Goal: Check status: Check status

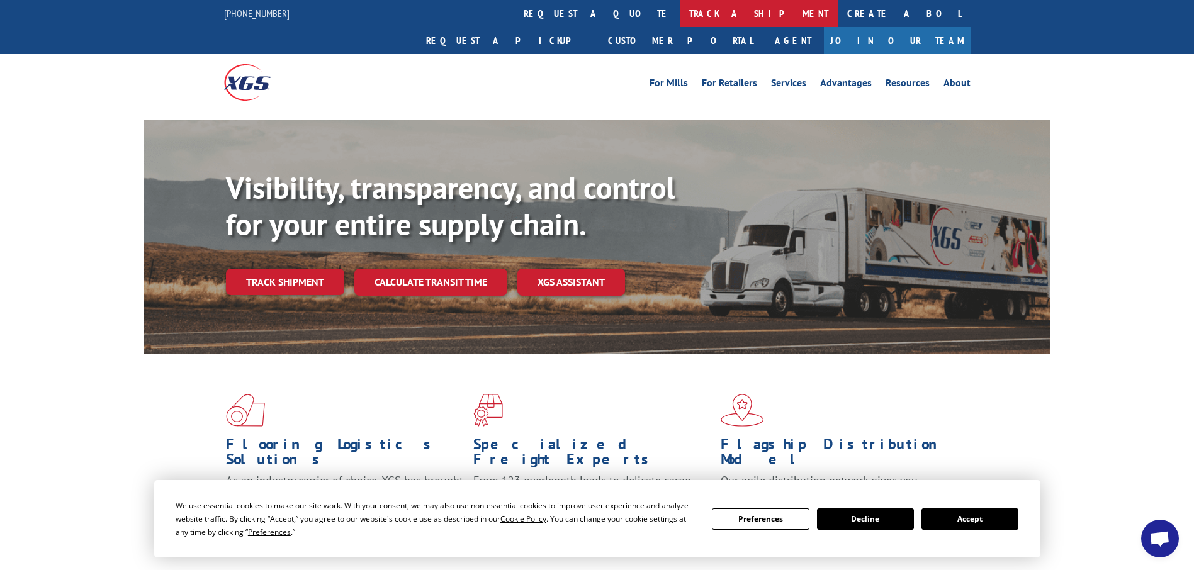
click at [680, 11] on link "track a shipment" at bounding box center [759, 13] width 158 height 27
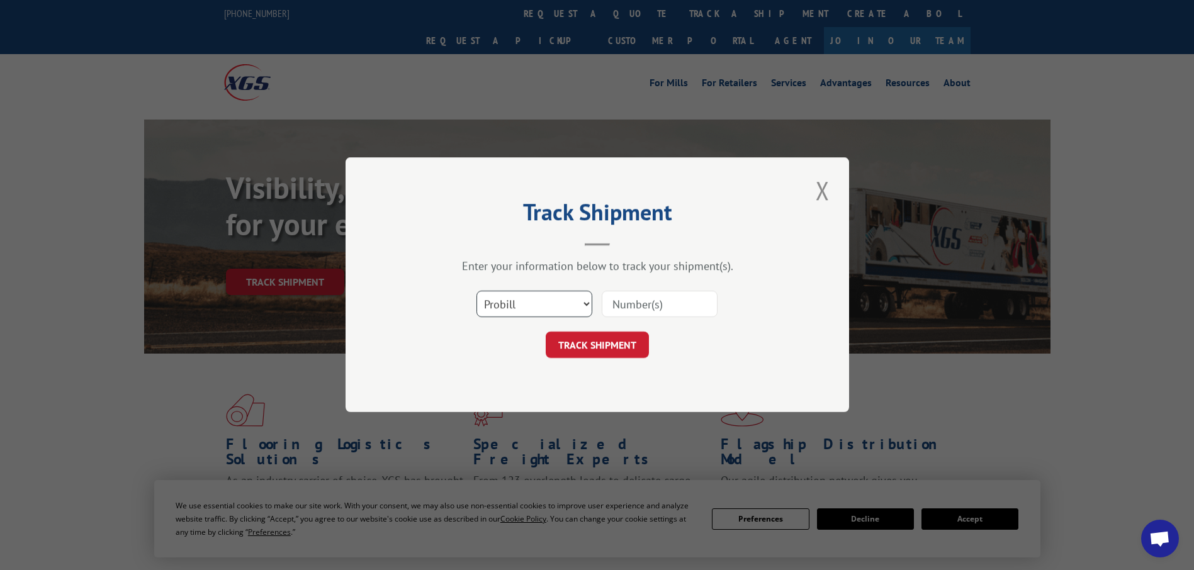
click at [583, 308] on select "Select category... Probill BOL PO" at bounding box center [534, 304] width 116 height 26
select select "bol"
click at [476, 291] on select "Select category... Probill BOL PO" at bounding box center [534, 304] width 116 height 26
click at [620, 299] on input at bounding box center [660, 304] width 116 height 26
type input "5998916"
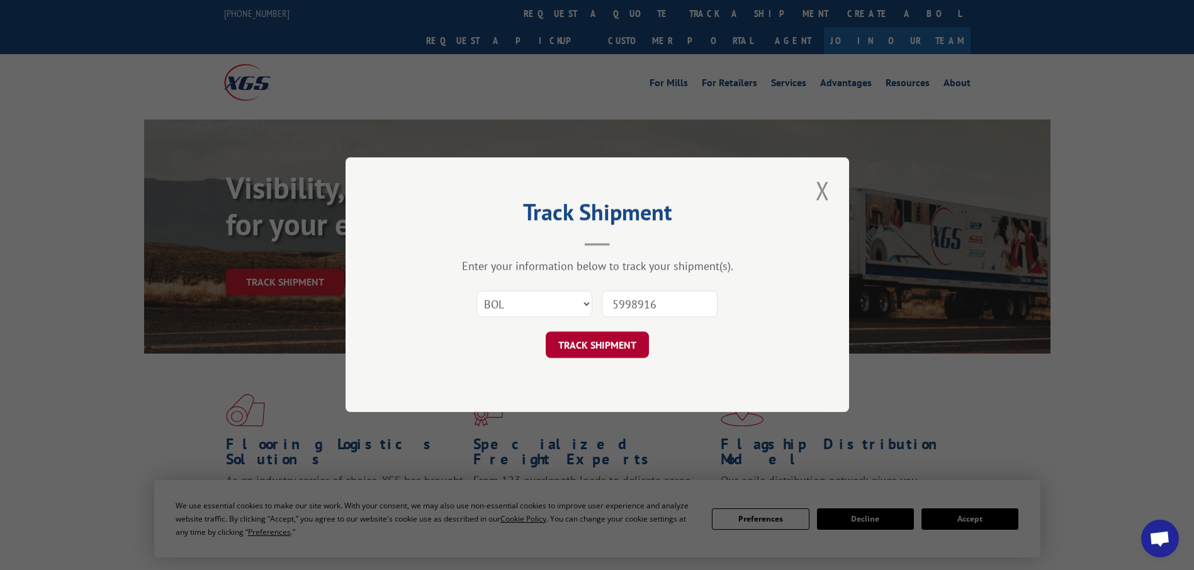
click at [634, 346] on button "TRACK SHIPMENT" at bounding box center [597, 345] width 103 height 26
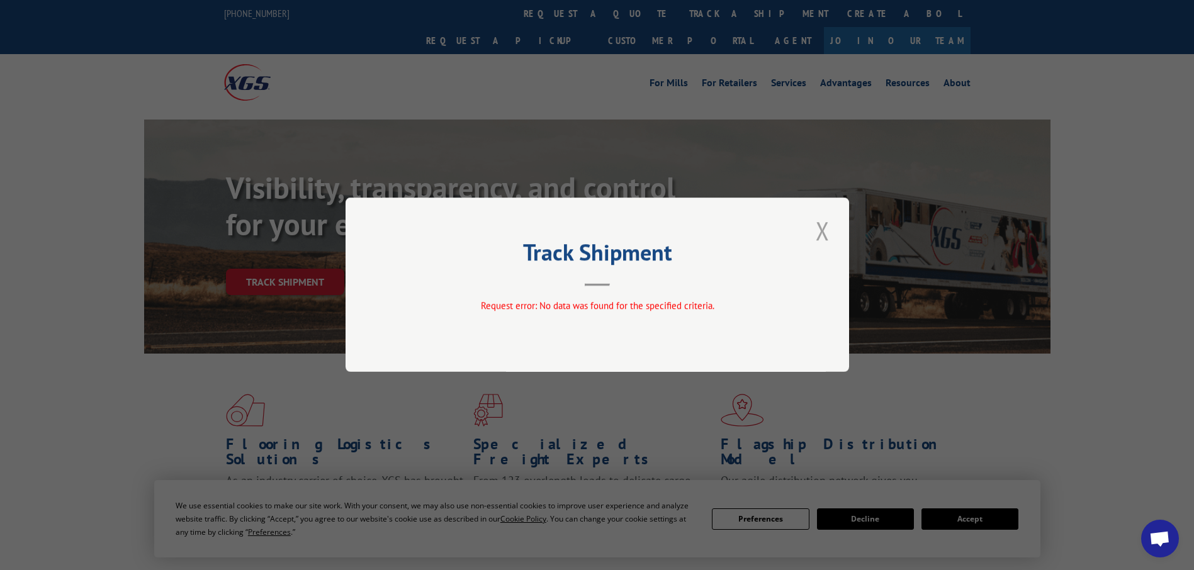
click at [812, 231] on button "Close modal" at bounding box center [822, 230] width 21 height 35
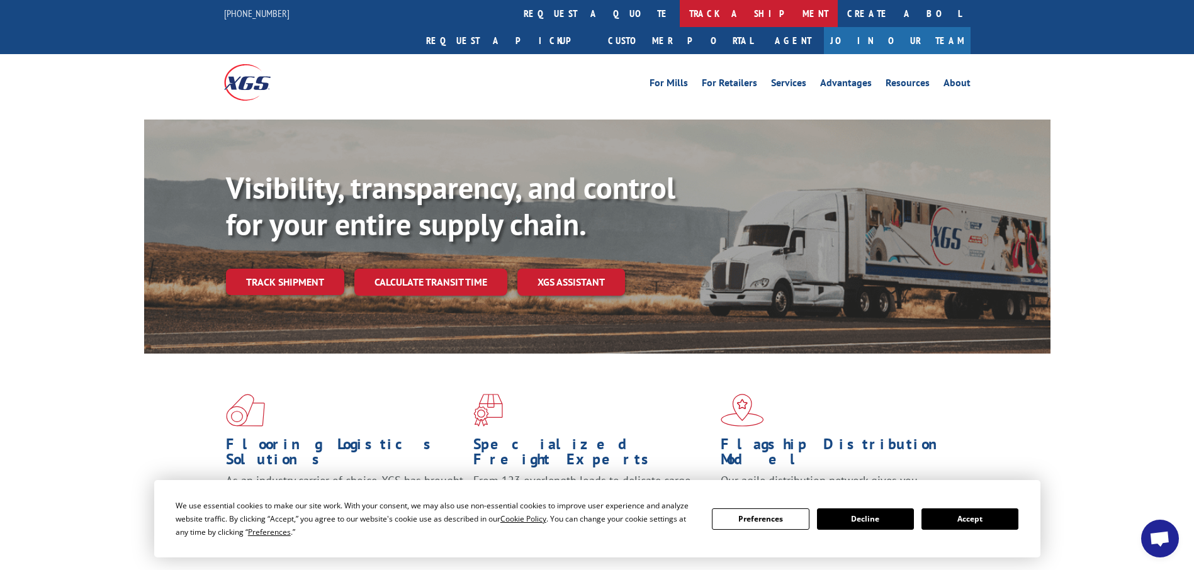
click at [680, 14] on link "track a shipment" at bounding box center [759, 13] width 158 height 27
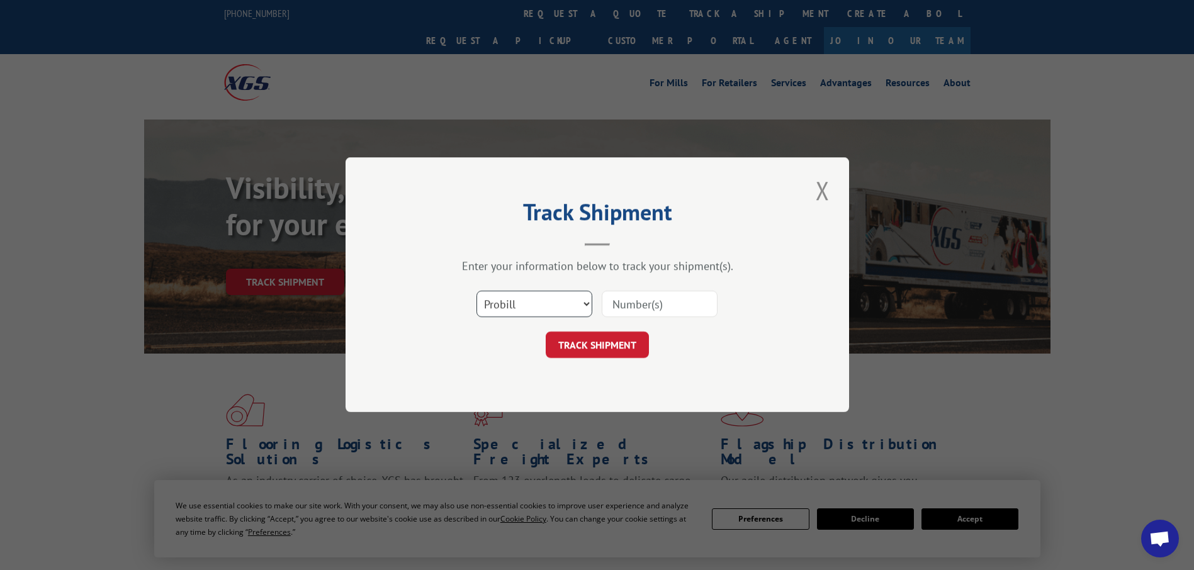
click at [579, 300] on select "Select category... Probill BOL PO" at bounding box center [534, 304] width 116 height 26
select select "bol"
click at [476, 291] on select "Select category... Probill BOL PO" at bounding box center [534, 304] width 116 height 26
click at [612, 311] on input at bounding box center [660, 304] width 116 height 26
type input "5948916"
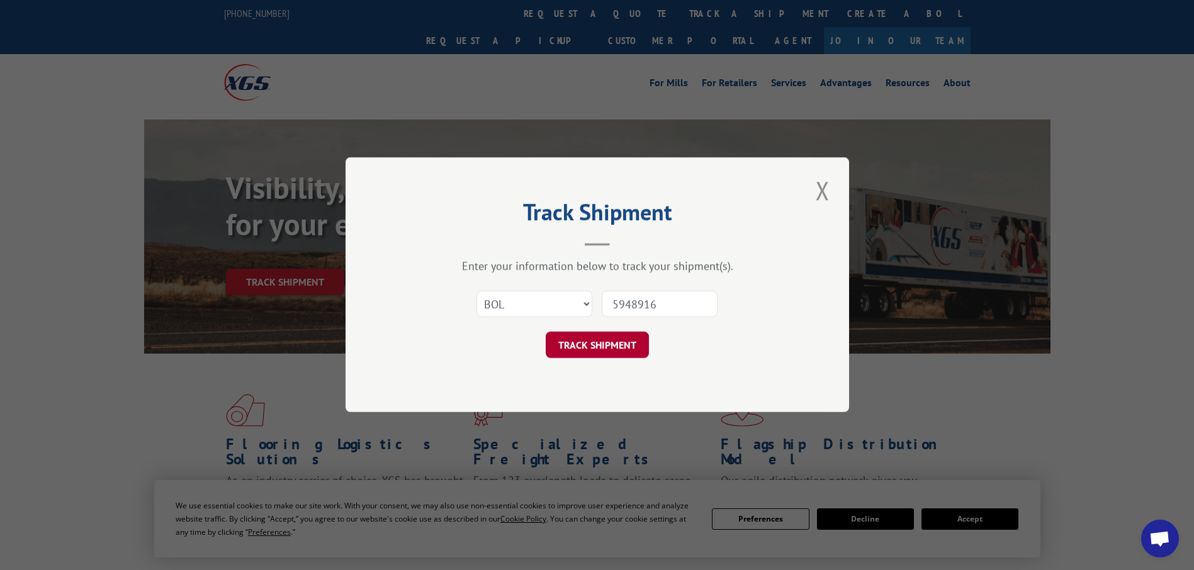
click at [631, 350] on button "TRACK SHIPMENT" at bounding box center [597, 345] width 103 height 26
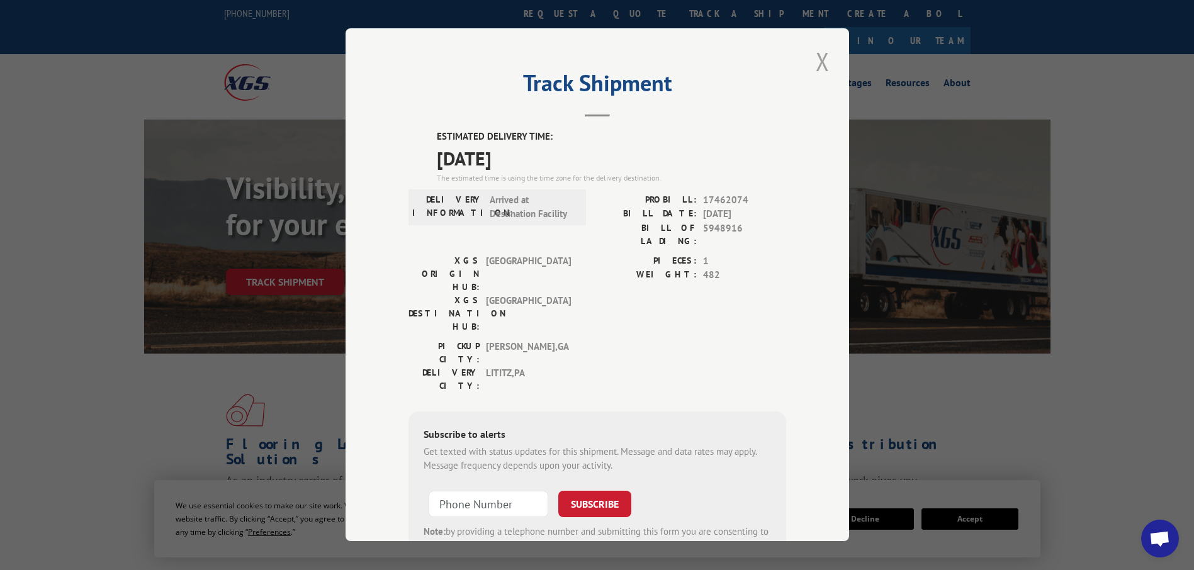
click at [818, 63] on button "Close modal" at bounding box center [822, 61] width 21 height 35
